Goal: Task Accomplishment & Management: Complete application form

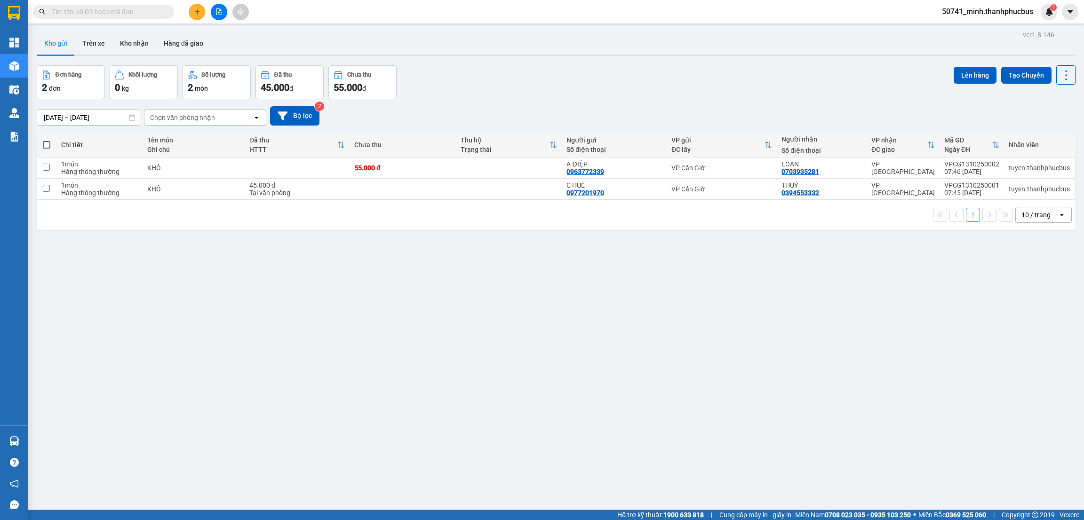
click at [97, 46] on button "Trên xe" at bounding box center [94, 43] width 38 height 23
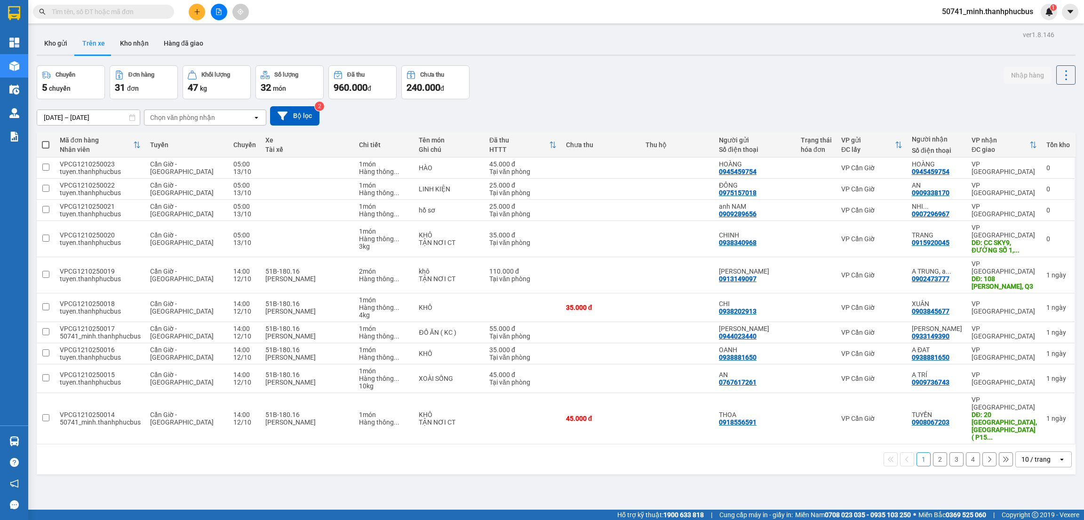
click at [171, 117] on div "Chọn văn phòng nhận" at bounding box center [182, 117] width 65 height 9
click at [182, 157] on span "VP Cần Giờ" at bounding box center [169, 154] width 36 height 9
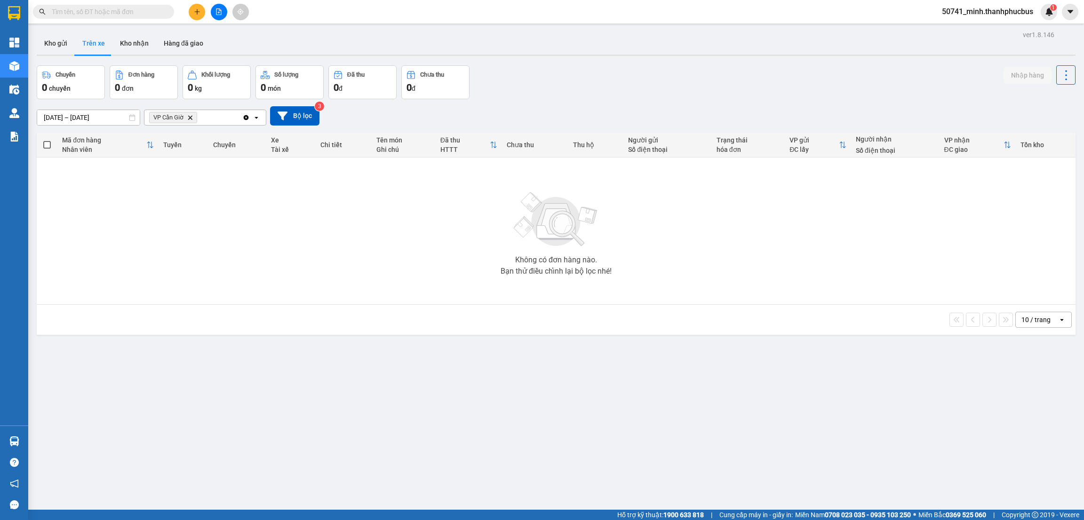
click at [136, 45] on button "Kho nhận" at bounding box center [134, 43] width 44 height 23
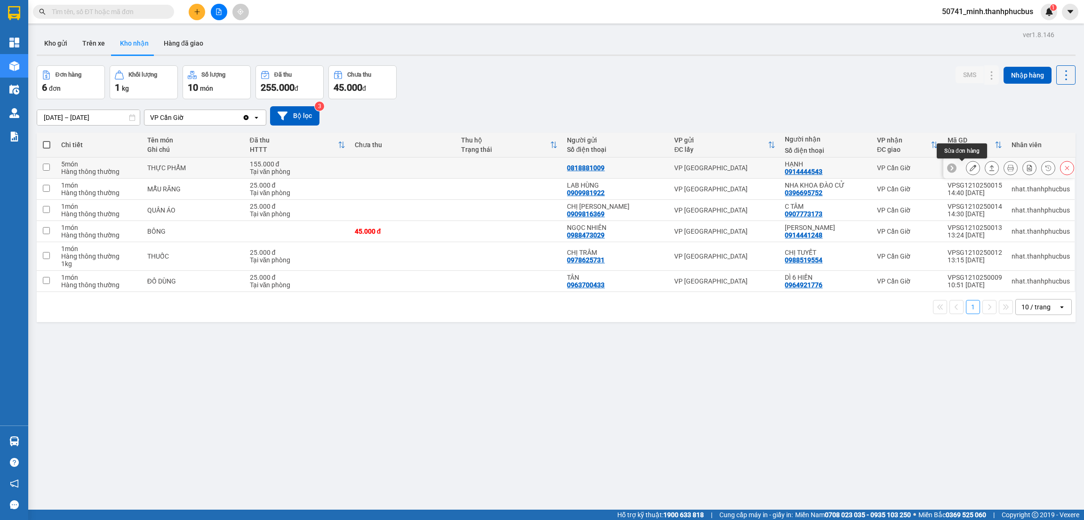
click at [970, 169] on icon at bounding box center [973, 168] width 7 height 7
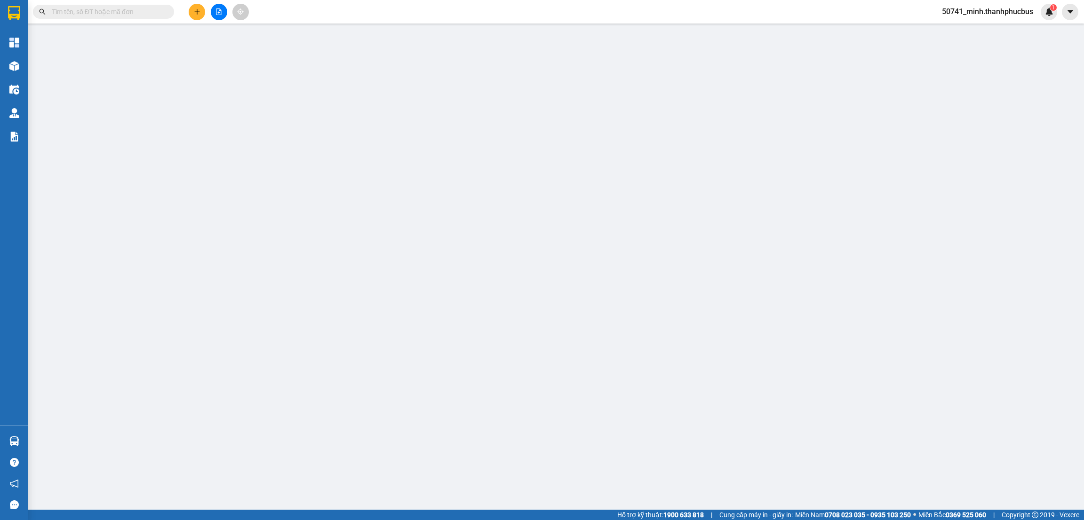
type input "0818881009"
type input "0914444543"
type input "HẠNH"
type input "155.000"
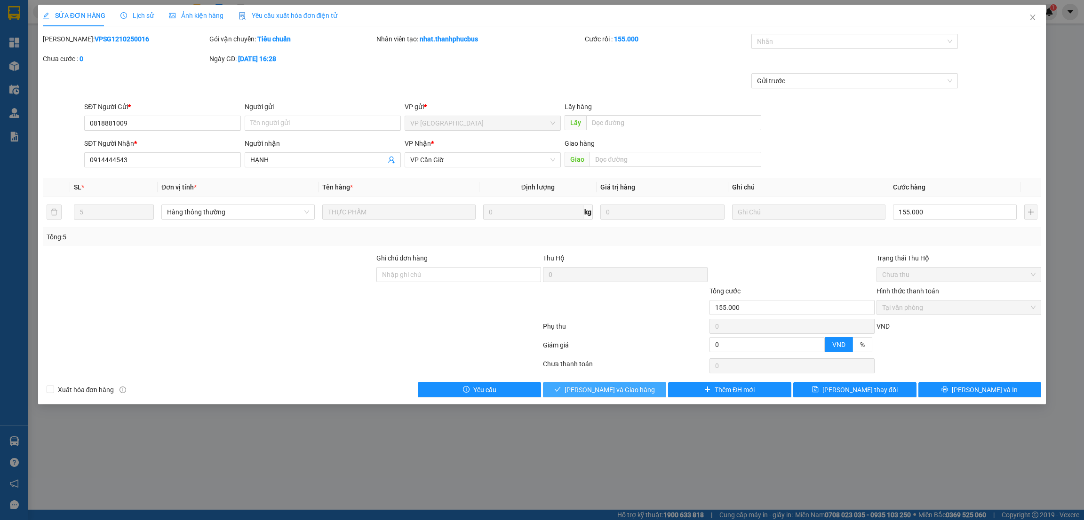
click at [605, 385] on span "[PERSON_NAME] và Giao hàng" at bounding box center [610, 390] width 90 height 10
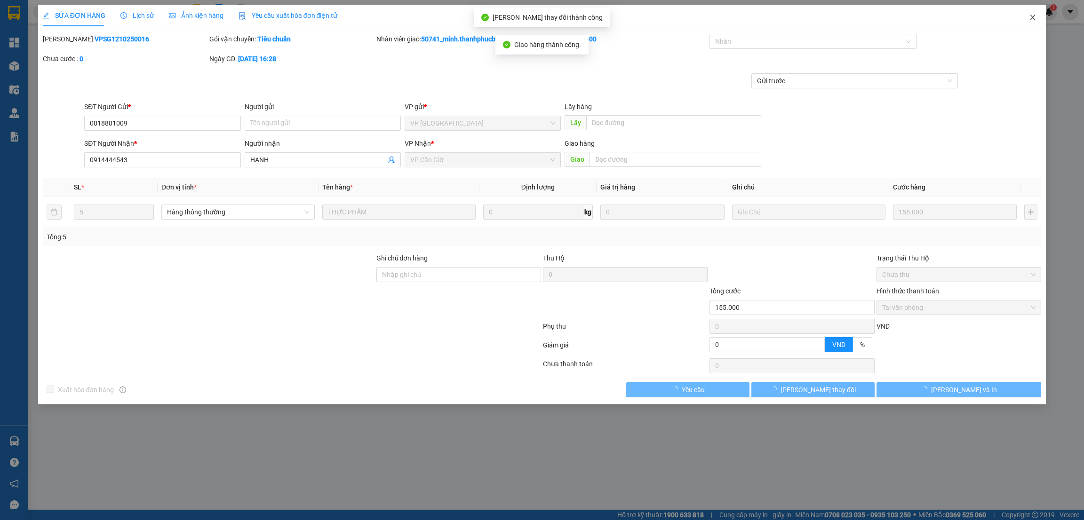
click at [1034, 19] on icon "close" at bounding box center [1033, 18] width 5 height 6
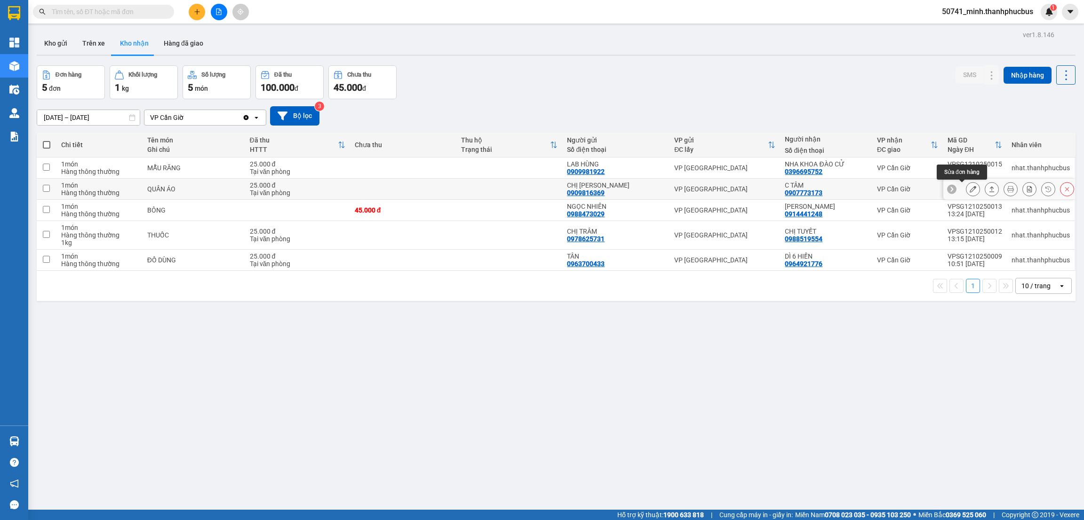
click at [967, 191] on button at bounding box center [973, 189] width 13 height 16
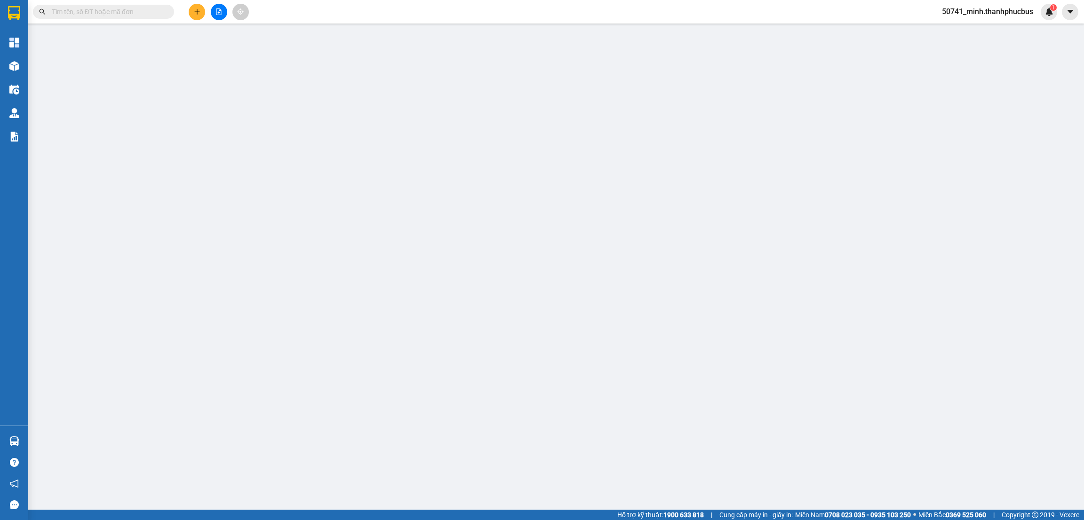
type input "0909816369"
type input "CHỊ [PERSON_NAME]"
type input "0907773173"
type input "C TÂM"
type input "25.000"
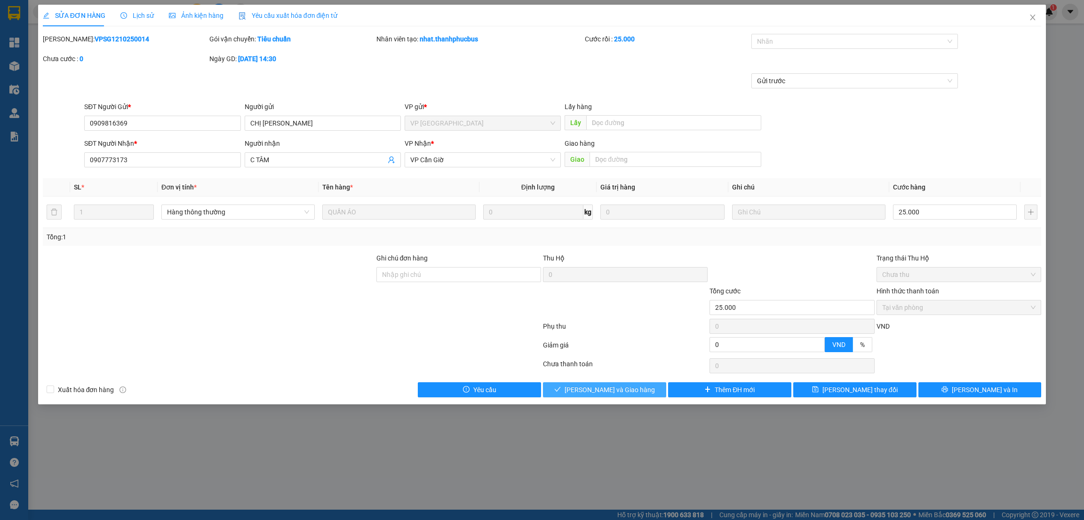
click at [592, 389] on span "[PERSON_NAME] và Giao hàng" at bounding box center [610, 390] width 90 height 10
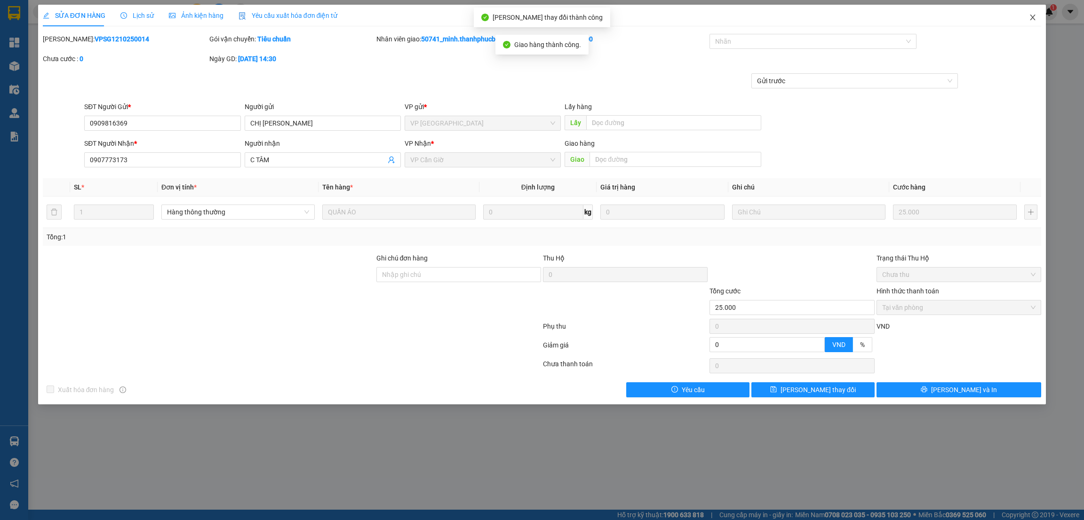
click at [1032, 18] on icon "close" at bounding box center [1033, 18] width 8 height 8
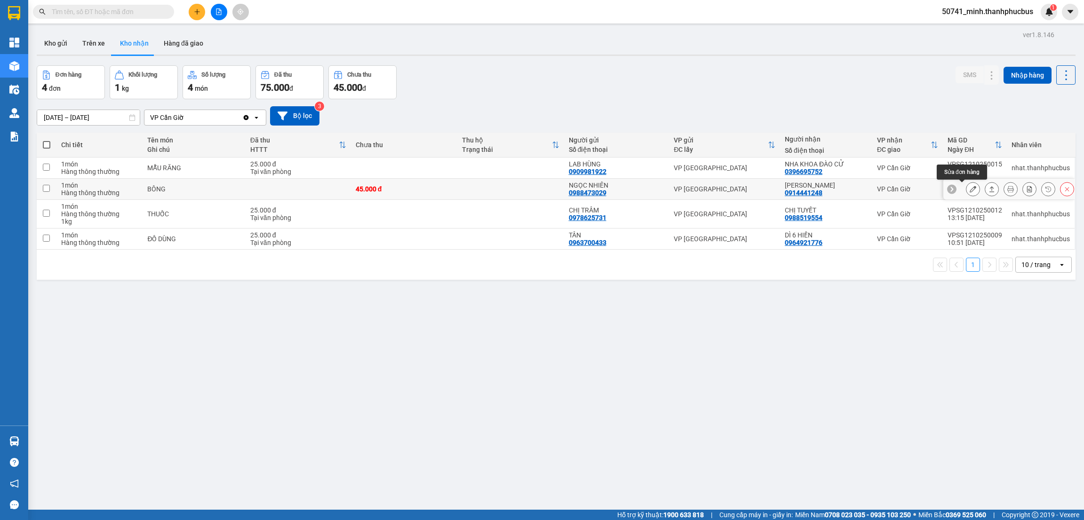
click at [970, 191] on icon at bounding box center [973, 189] width 7 height 7
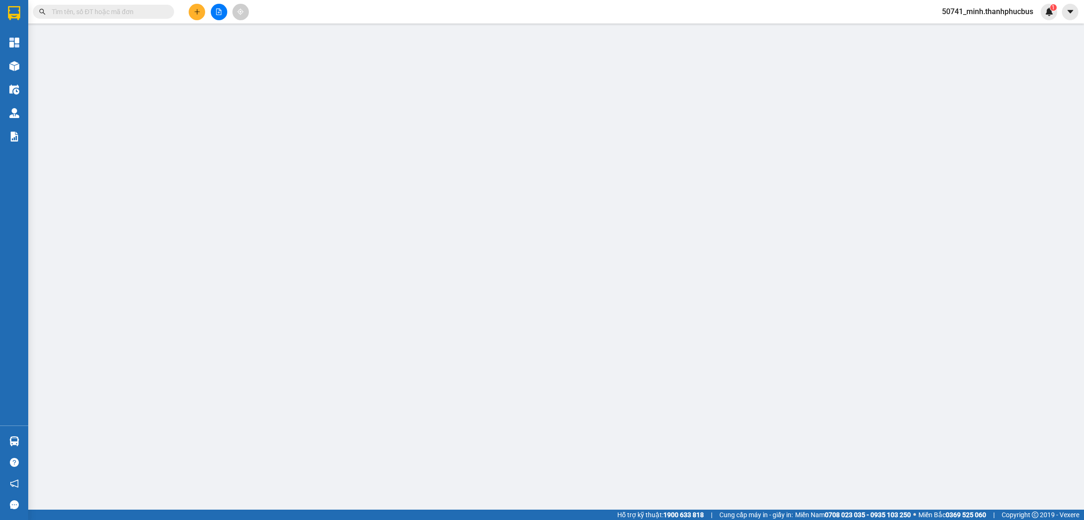
type input "0988473029"
type input "NGỌC NHIÊN"
type input "0914441248"
type input "[PERSON_NAME]"
type input "45.000"
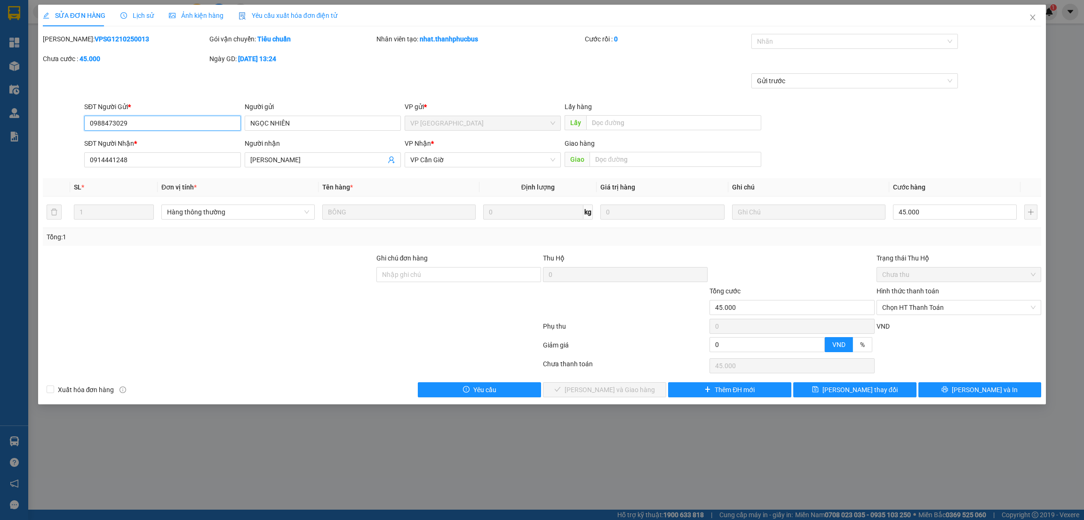
click at [912, 310] on span "Chọn HT Thanh Toán" at bounding box center [958, 308] width 153 height 14
click at [910, 325] on div "Tại văn phòng" at bounding box center [958, 327] width 153 height 10
type input "0"
click at [613, 390] on span "[PERSON_NAME] và Giao hàng" at bounding box center [610, 390] width 90 height 10
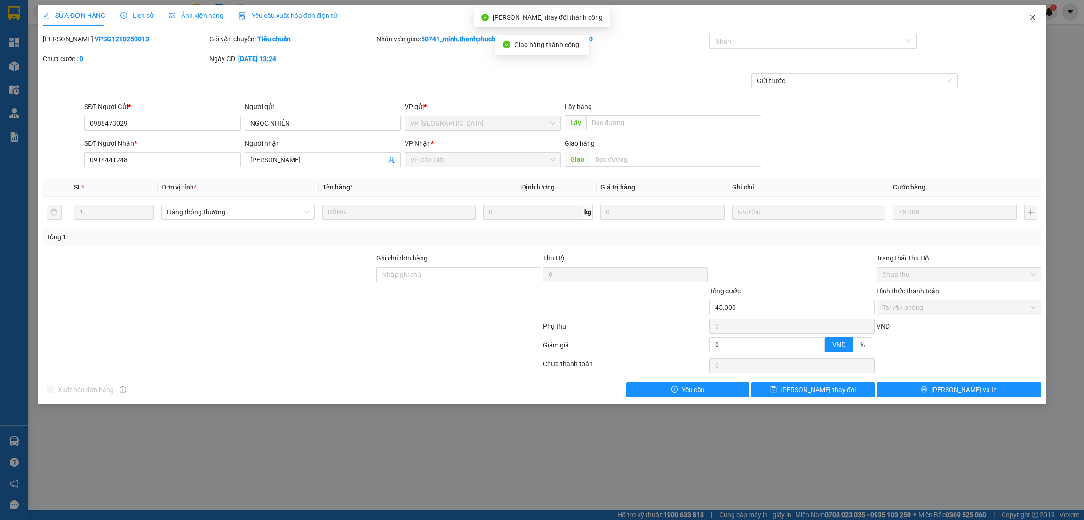
click at [1034, 20] on icon "close" at bounding box center [1033, 18] width 8 height 8
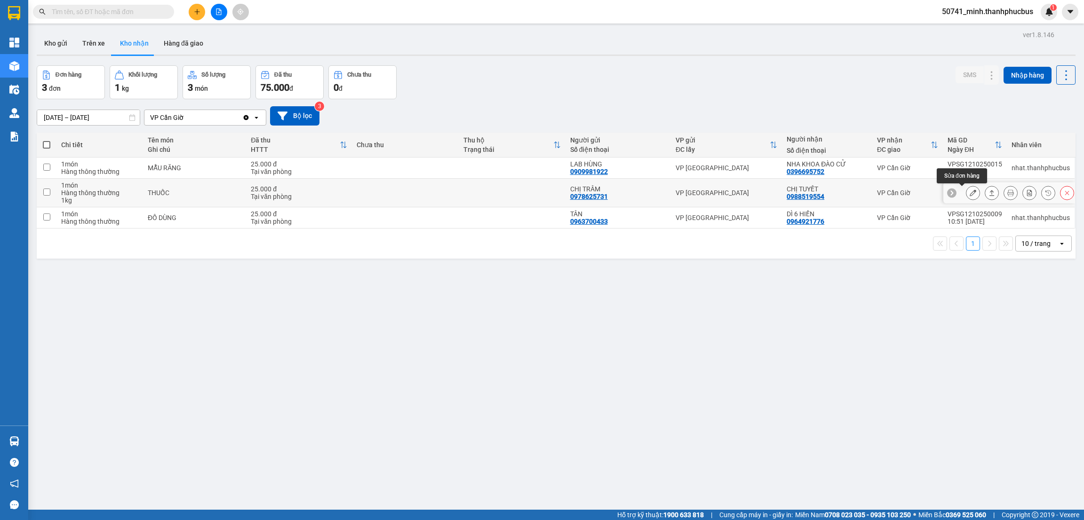
click at [967, 196] on button at bounding box center [973, 193] width 13 height 16
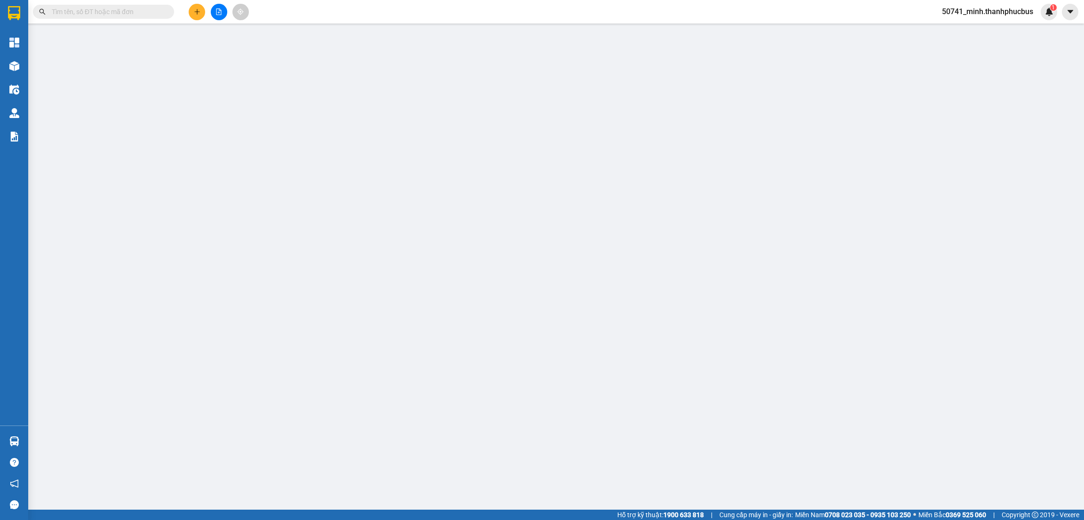
type input "0978625731"
type input "CHỊ TRÂM"
type input "0988519554"
type input "CHỊ TUYẾT"
type input "25.000"
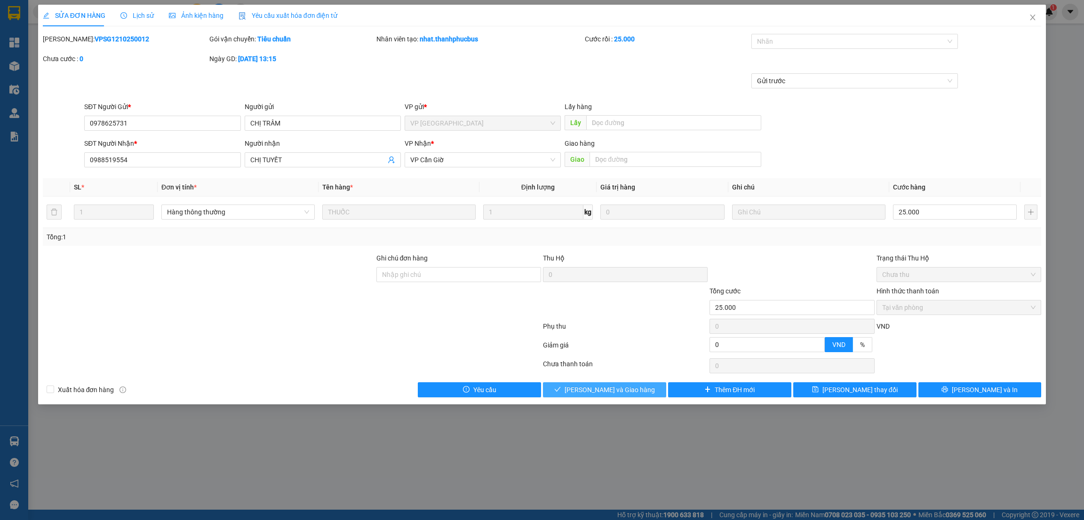
click at [622, 388] on span "[PERSON_NAME] và Giao hàng" at bounding box center [610, 390] width 90 height 10
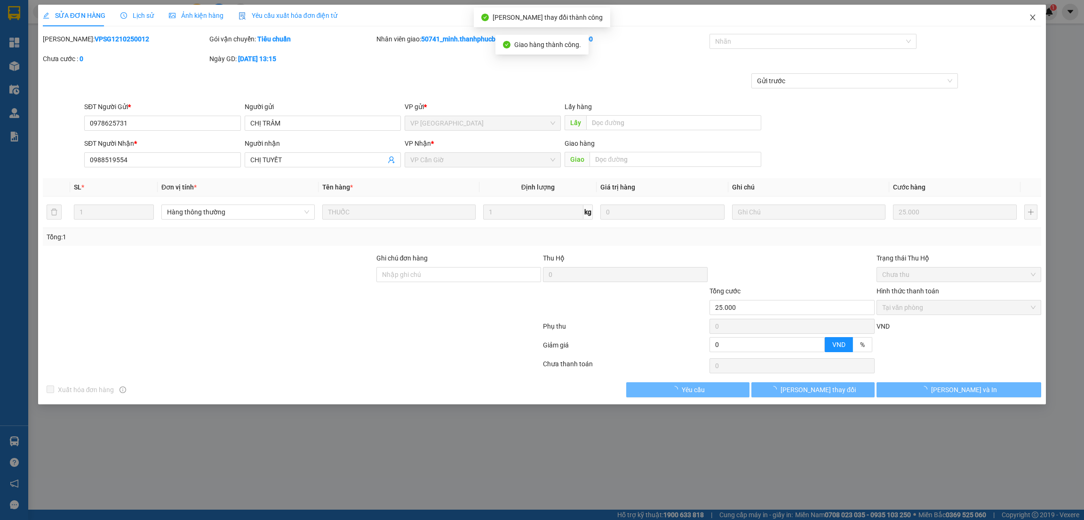
click at [1032, 18] on icon "close" at bounding box center [1033, 18] width 8 height 8
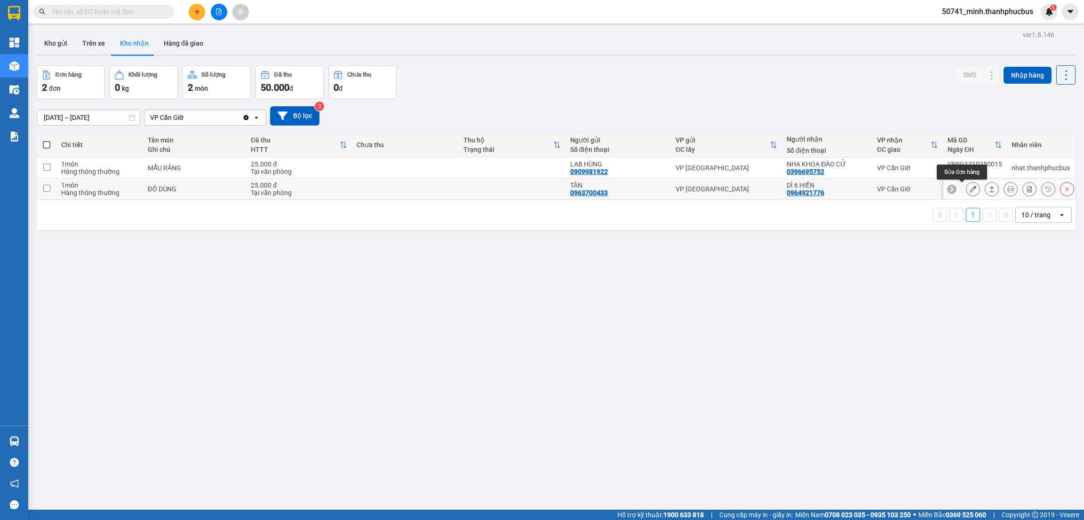
click at [970, 190] on icon at bounding box center [973, 189] width 7 height 7
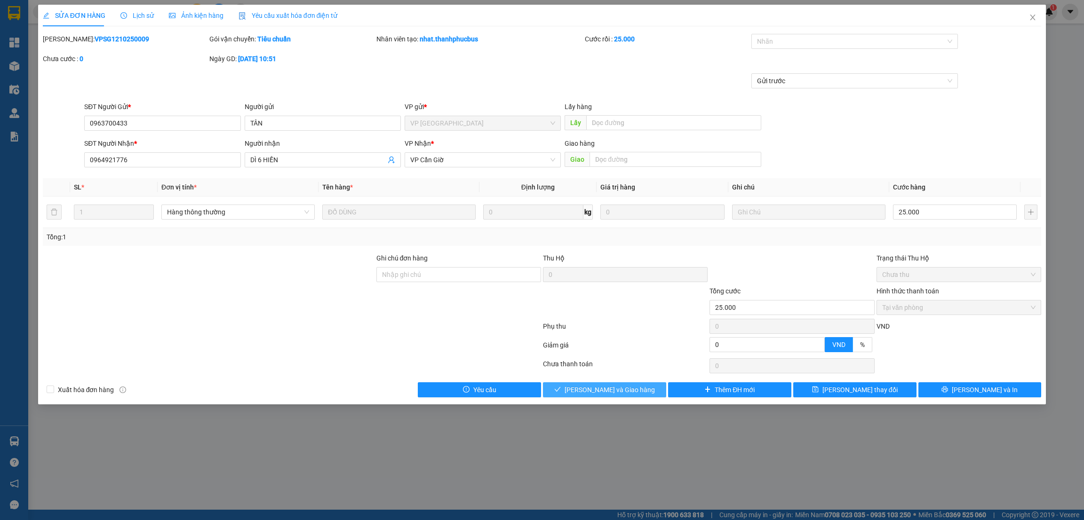
click at [605, 388] on span "[PERSON_NAME] và Giao hàng" at bounding box center [610, 390] width 90 height 10
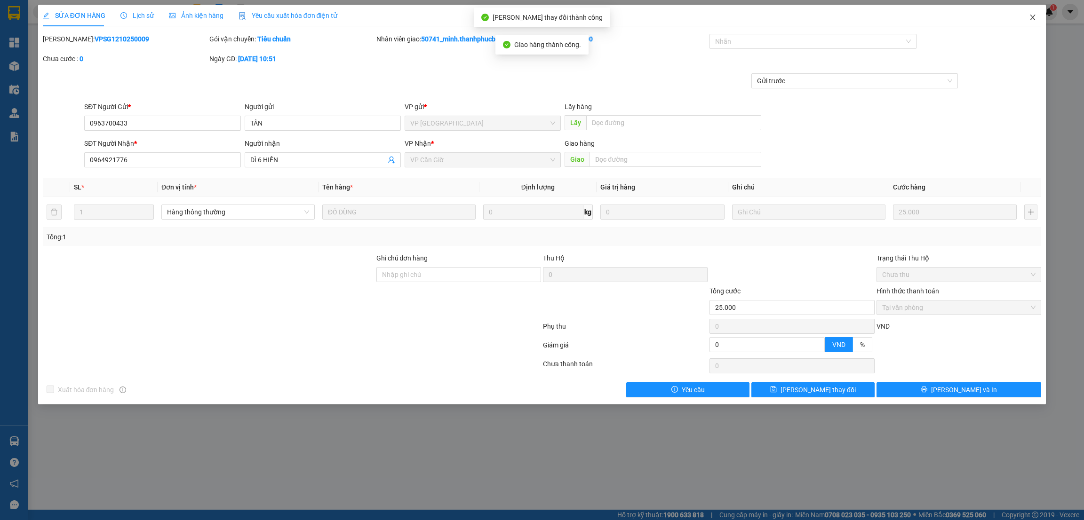
click at [1032, 19] on icon "close" at bounding box center [1033, 18] width 8 height 8
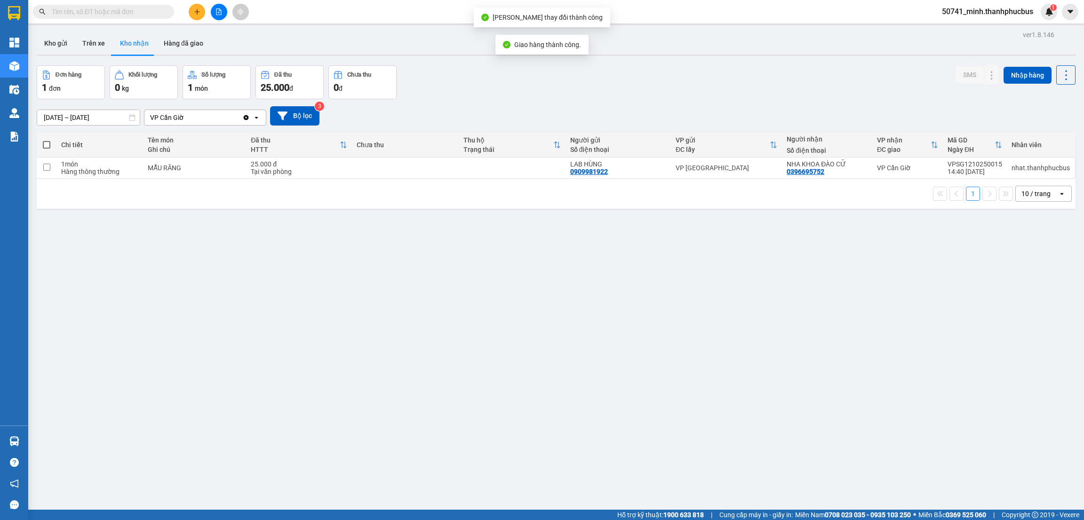
click at [348, 258] on div "ver 1.8.146 Kho gửi Trên xe Kho nhận Hàng đã giao Đơn hàng 1 đơn Khối lượng 0 k…" at bounding box center [556, 288] width 1047 height 520
click at [359, 252] on div "ver 1.8.146 Kho gửi Trên xe Kho nhận Hàng đã giao Đơn hàng 1 đơn Khối lượng 0 k…" at bounding box center [556, 288] width 1047 height 520
click at [393, 321] on div "ver 1.8.146 Kho gửi Trên xe Kho nhận Hàng đã giao Đơn hàng 1 đơn Khối lượng 0 k…" at bounding box center [556, 288] width 1047 height 520
click at [55, 43] on button "Kho gửi" at bounding box center [56, 43] width 38 height 23
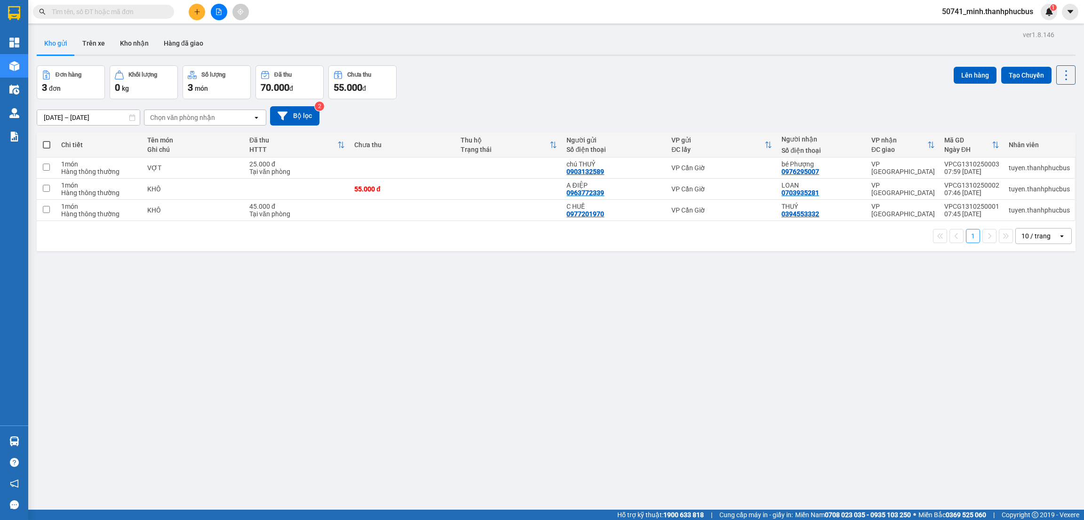
click at [267, 287] on div "ver 1.8.146 Kho gửi Trên xe Kho nhận Hàng đã giao Đơn hàng 3 đơn Khối lượng 0 k…" at bounding box center [556, 288] width 1047 height 520
